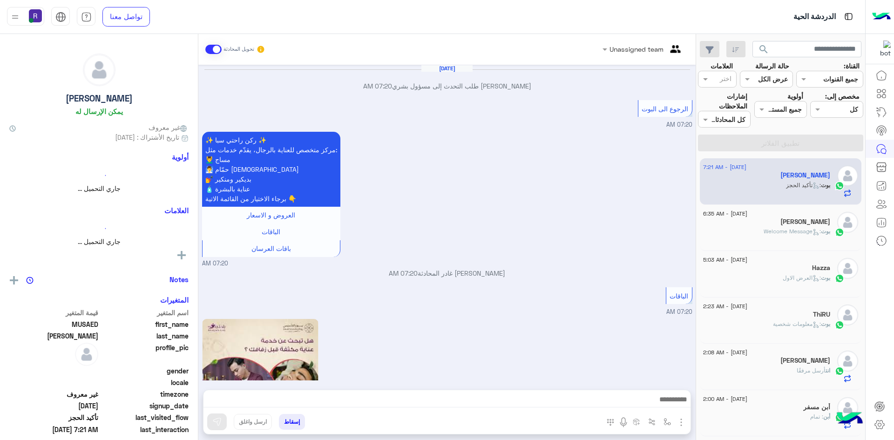
scroll to position [849, 0]
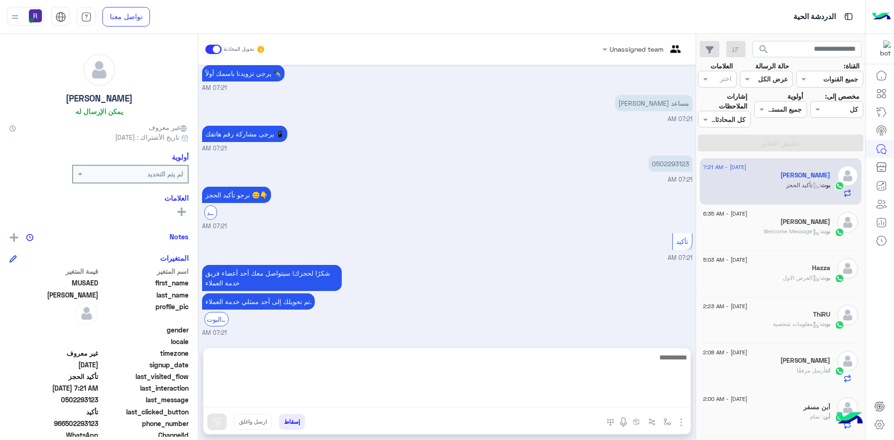
click at [628, 395] on textarea at bounding box center [446, 380] width 487 height 56
type textarea "**********"
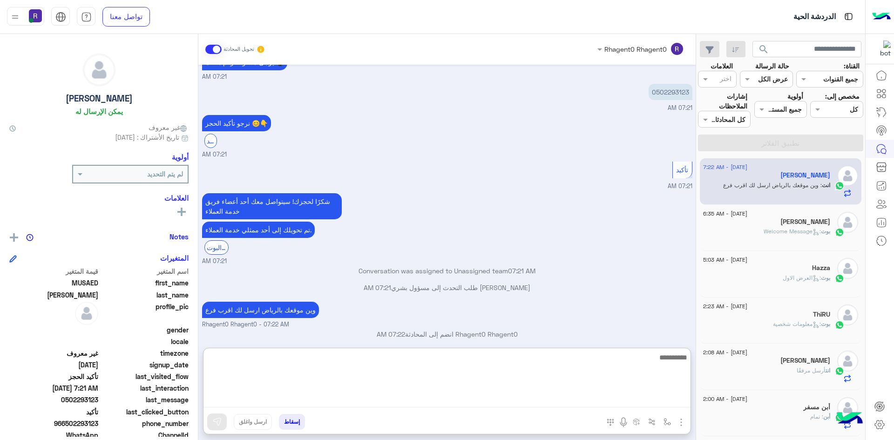
scroll to position [938, 0]
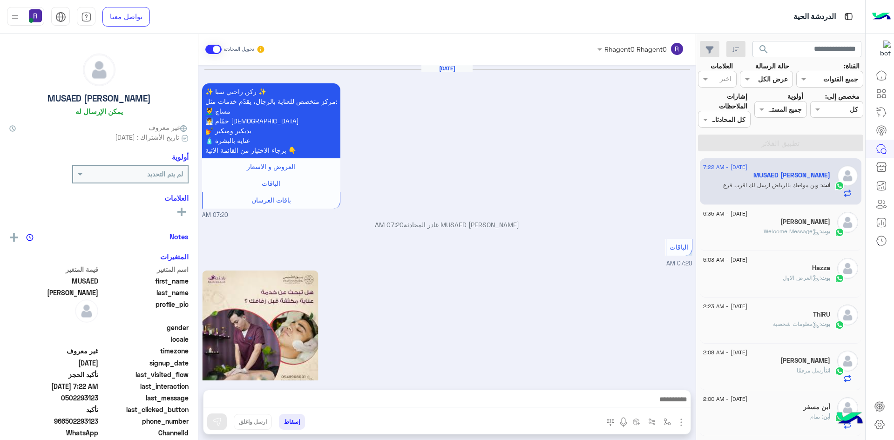
scroll to position [847, 0]
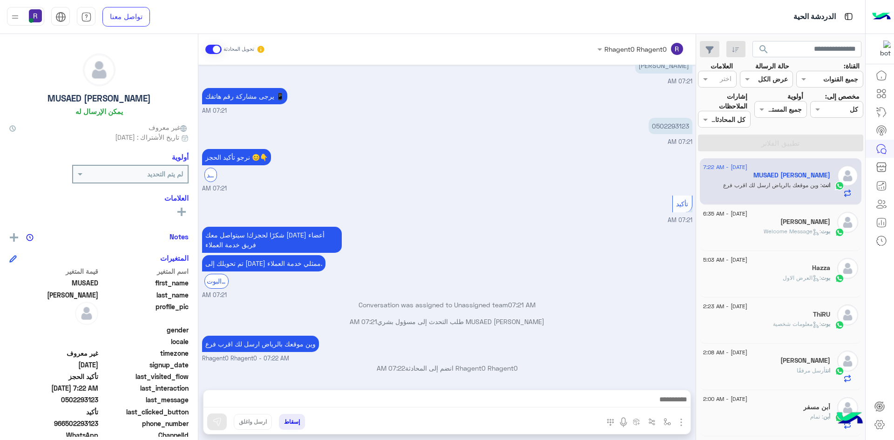
click at [779, 244] on div "بوت : Welcome Message" at bounding box center [766, 235] width 127 height 16
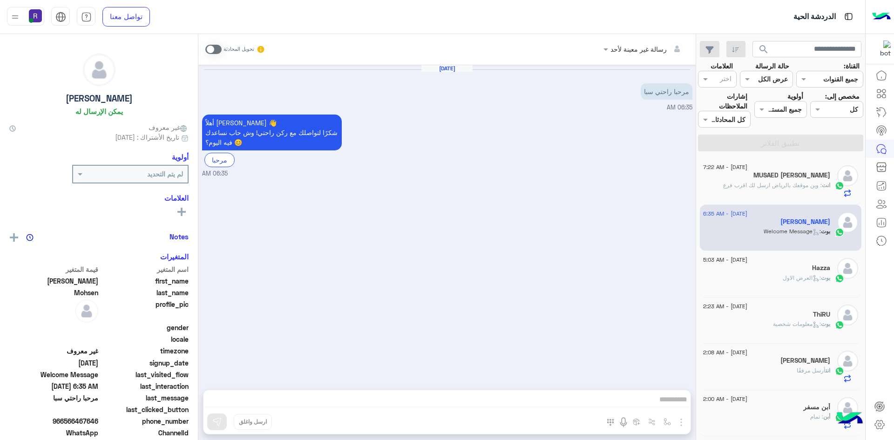
click at [790, 272] on div "Hazza" at bounding box center [766, 269] width 127 height 10
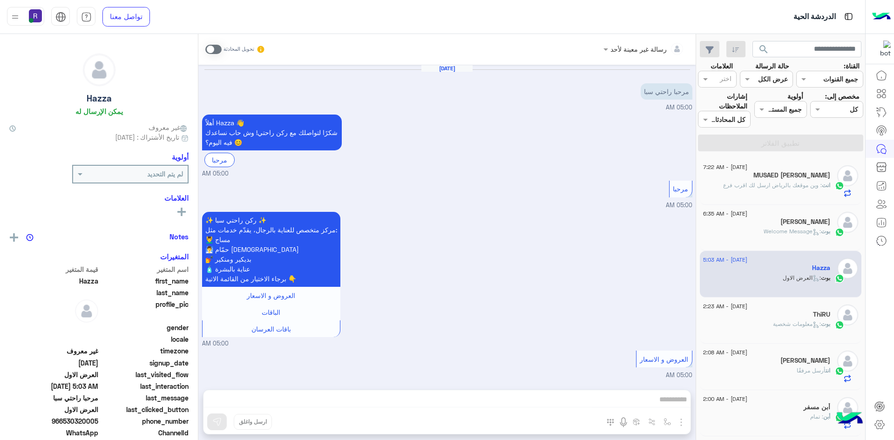
scroll to position [1444, 0]
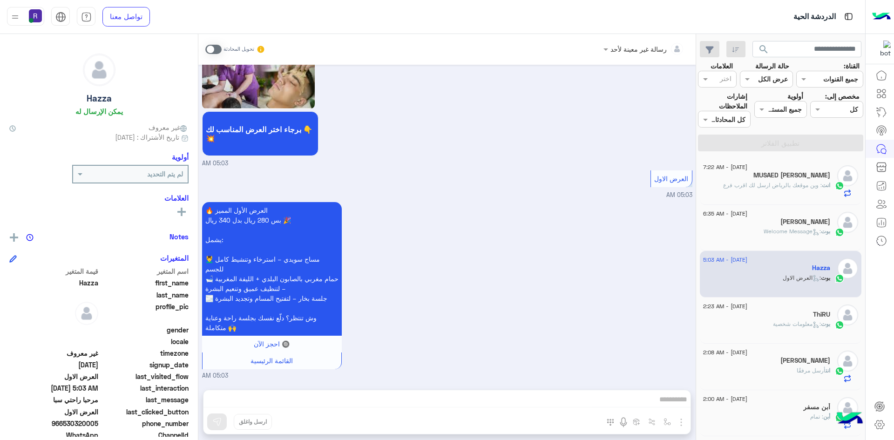
click at [790, 194] on div "انت : وين موقعك بالرياض ارسل لك اقرب فرع" at bounding box center [766, 189] width 127 height 16
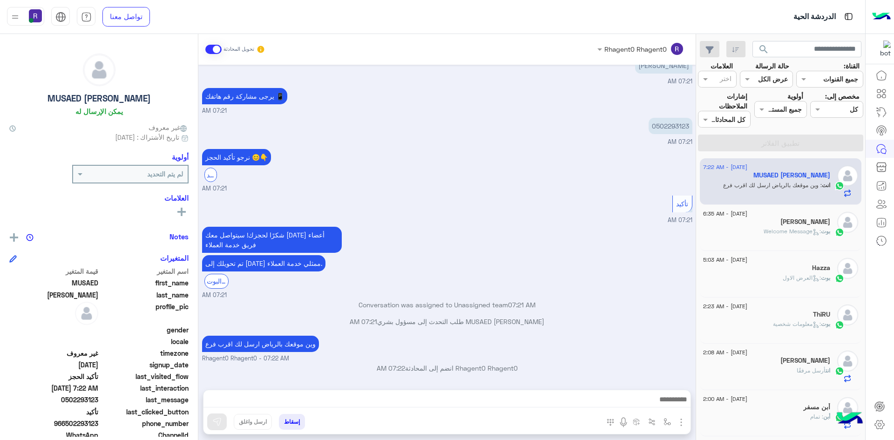
scroll to position [879, 0]
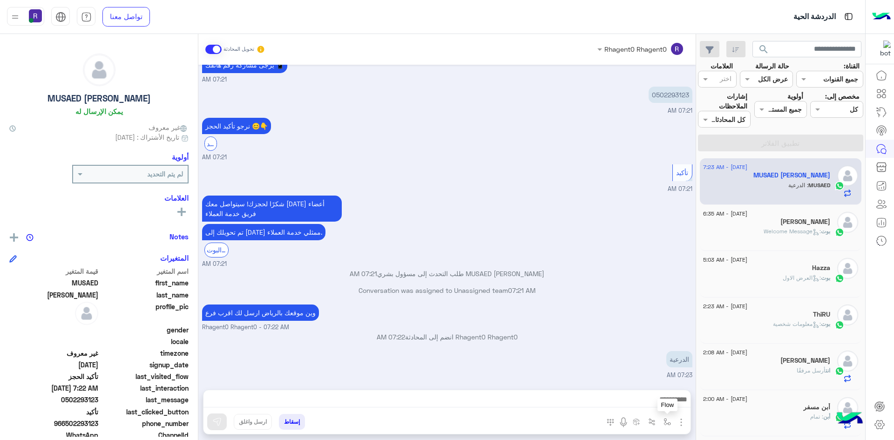
click at [667, 425] on img "button" at bounding box center [667, 421] width 7 height 7
click at [652, 400] on input "text" at bounding box center [638, 401] width 63 height 11
type input "***"
click at [656, 389] on div "لبن" at bounding box center [640, 385] width 69 height 18
type textarea "***"
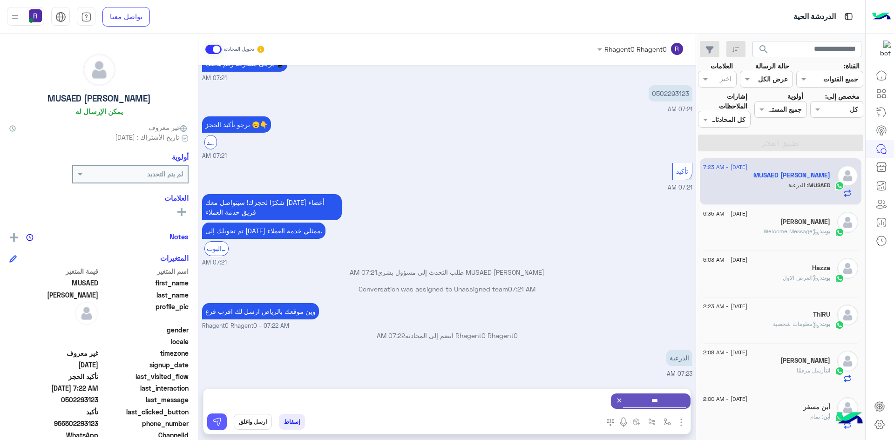
click at [217, 419] on img at bounding box center [216, 421] width 9 height 9
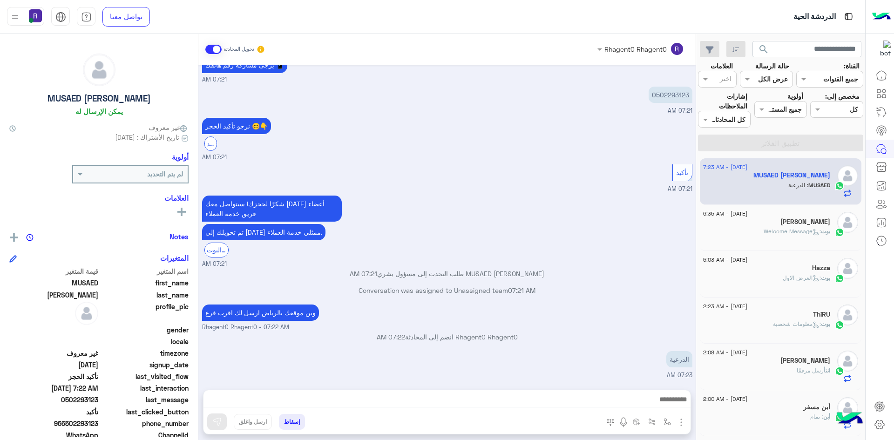
scroll to position [961, 0]
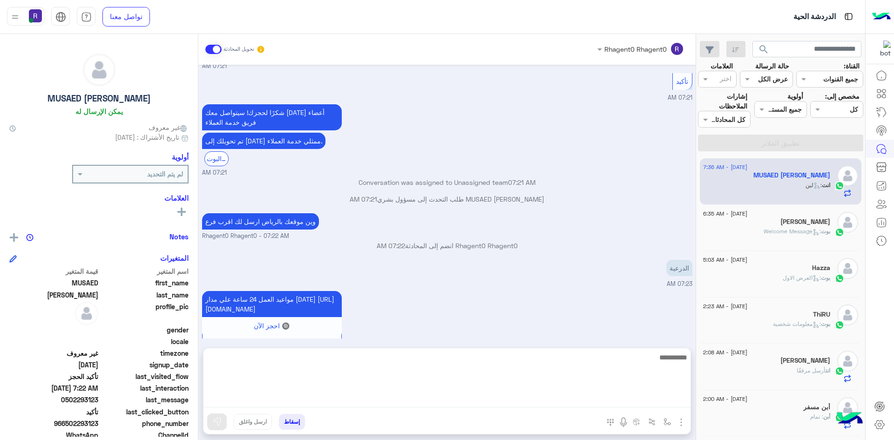
click at [423, 393] on textarea at bounding box center [446, 380] width 487 height 56
type textarea "**********"
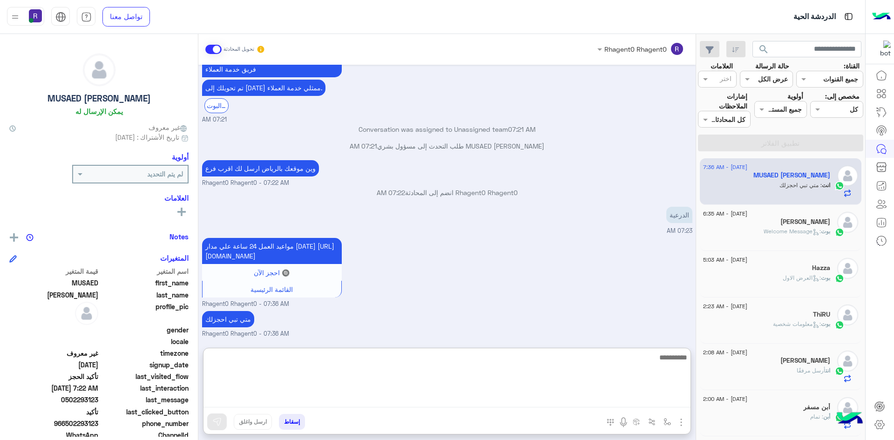
scroll to position [1033, 0]
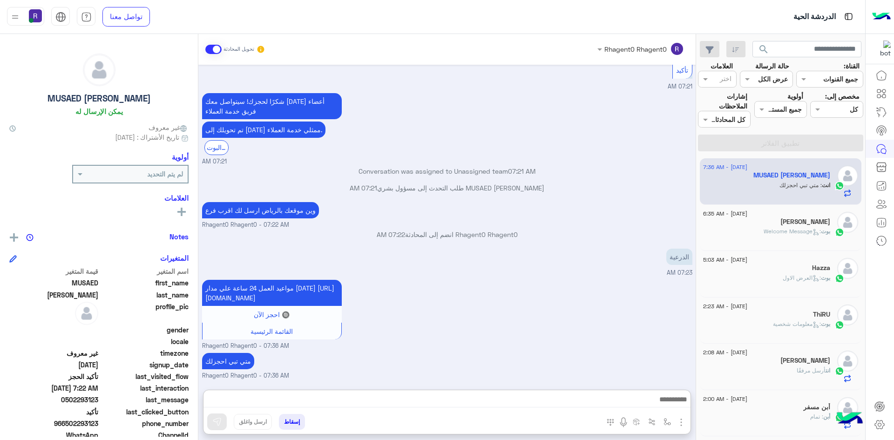
click at [760, 269] on div "Hazza" at bounding box center [766, 269] width 127 height 10
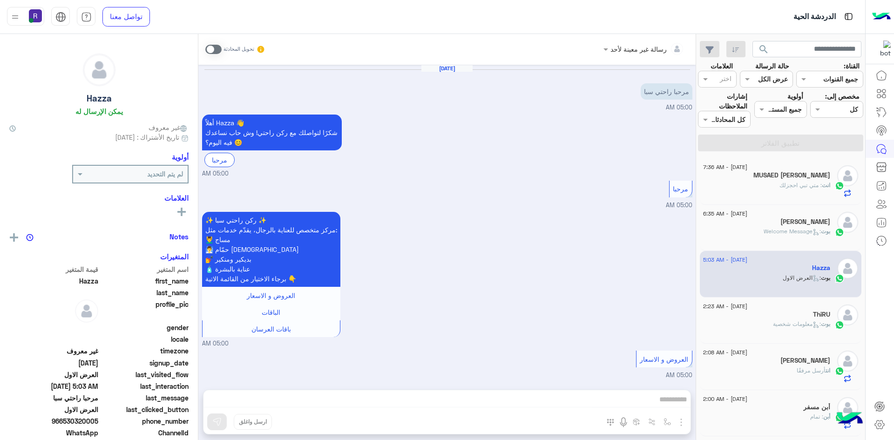
scroll to position [1444, 0]
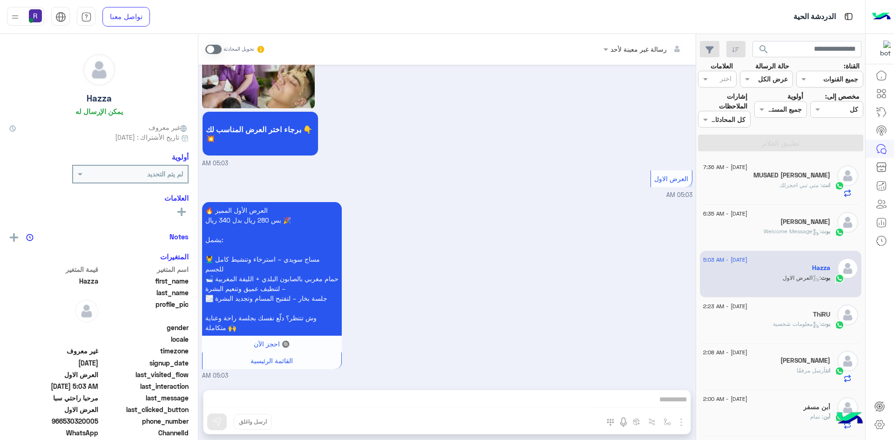
click at [776, 189] on div "انت : متي تبي احجزلك" at bounding box center [766, 189] width 127 height 16
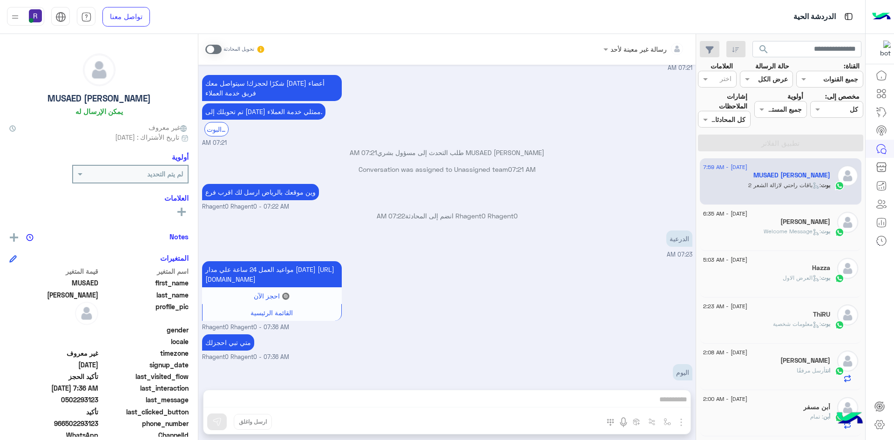
scroll to position [1799, 0]
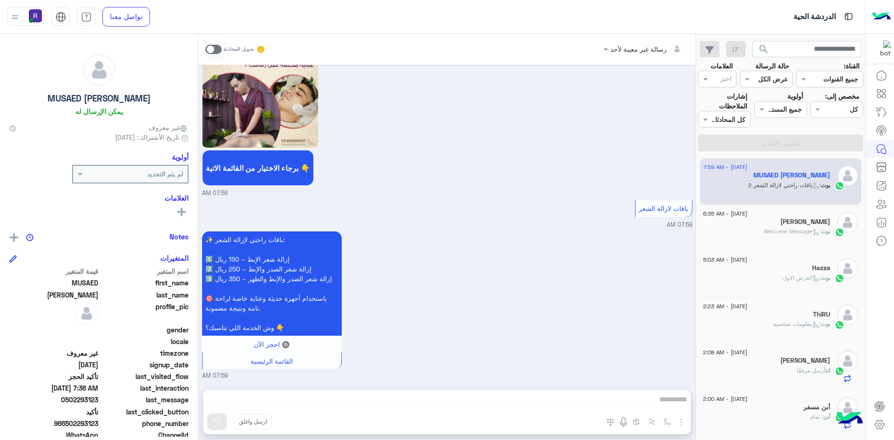
click at [790, 223] on h5 "[PERSON_NAME]" at bounding box center [805, 222] width 50 height 8
